Goal: Complete application form: Complete application form

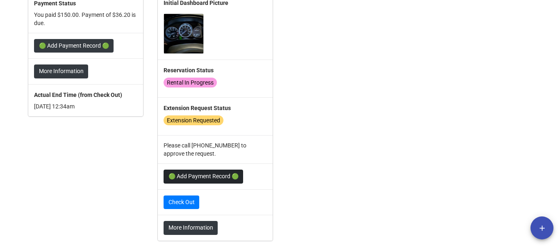
scroll to position [232, 0]
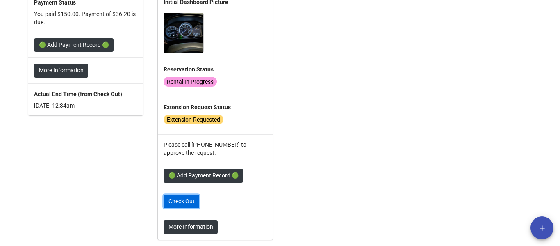
click at [178, 206] on link "Check Out" at bounding box center [182, 201] width 36 height 14
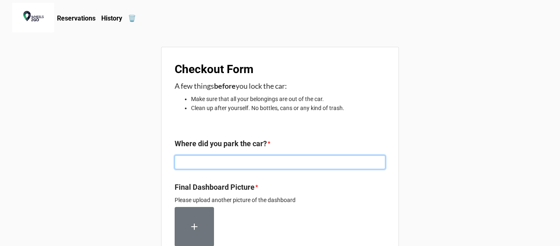
click at [204, 162] on input at bounding box center [280, 162] width 211 height 14
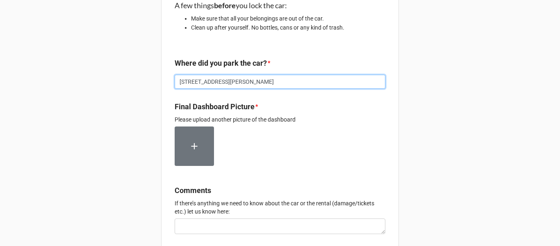
scroll to position [82, 0]
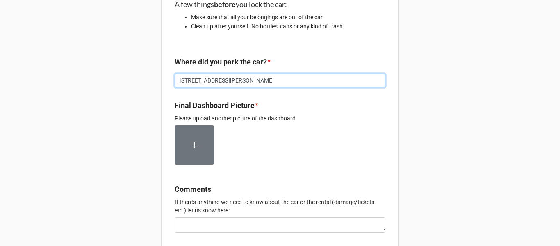
type input "[STREET_ADDRESS][PERSON_NAME]"
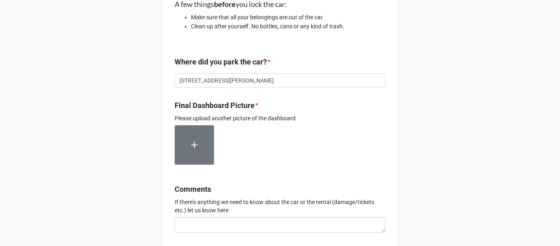
click at [198, 135] on label at bounding box center [194, 144] width 39 height 39
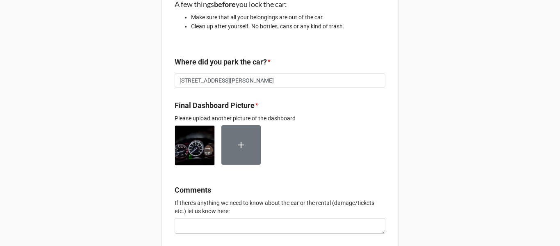
scroll to position [200, 0]
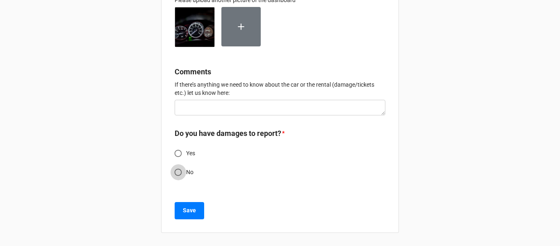
click at [178, 171] on input "No" at bounding box center [178, 172] width 16 height 16
radio input "true"
click at [183, 211] on b "Save" at bounding box center [189, 210] width 13 height 9
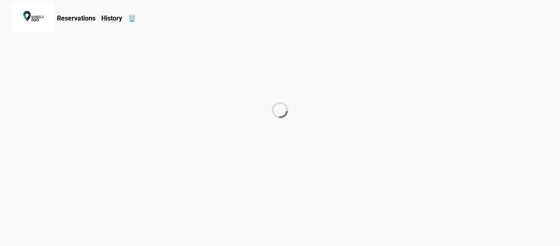
scroll to position [0, 0]
